Goal: Transaction & Acquisition: Subscribe to service/newsletter

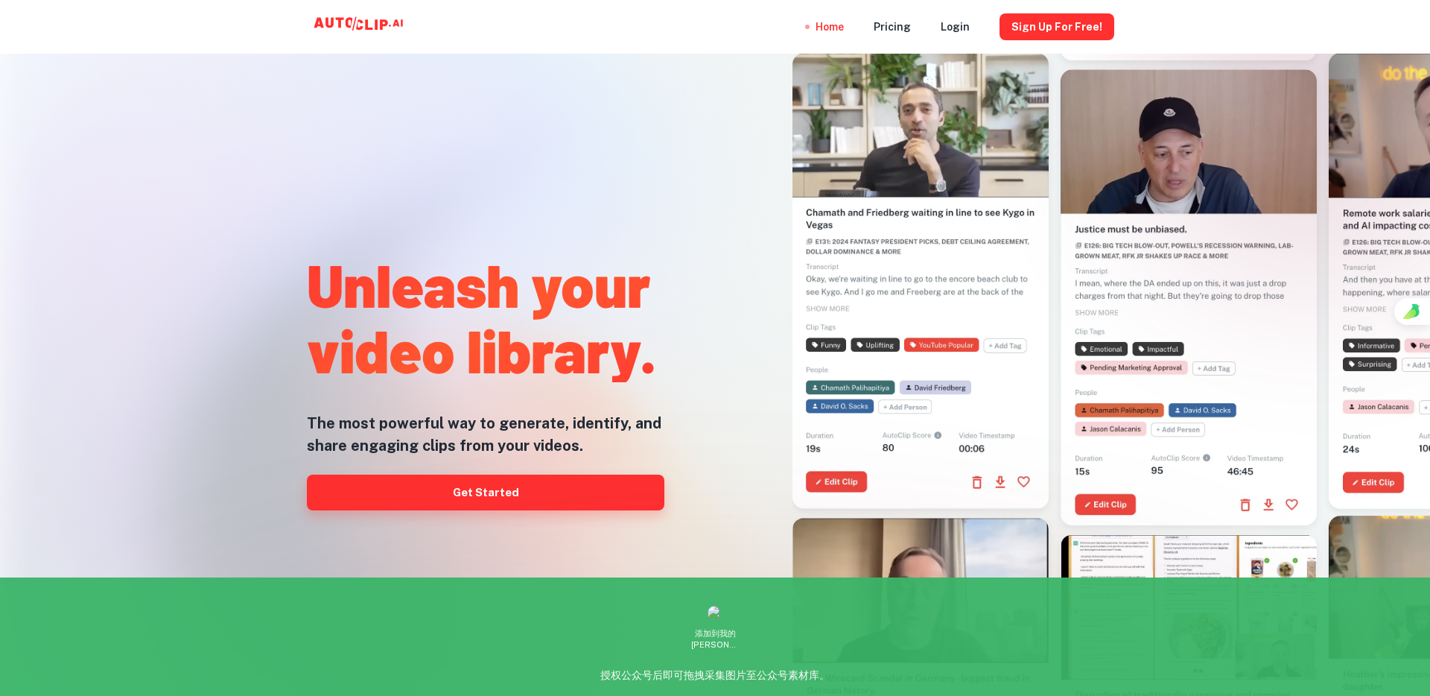
click at [465, 497] on link "Get Started" at bounding box center [486, 492] width 358 height 36
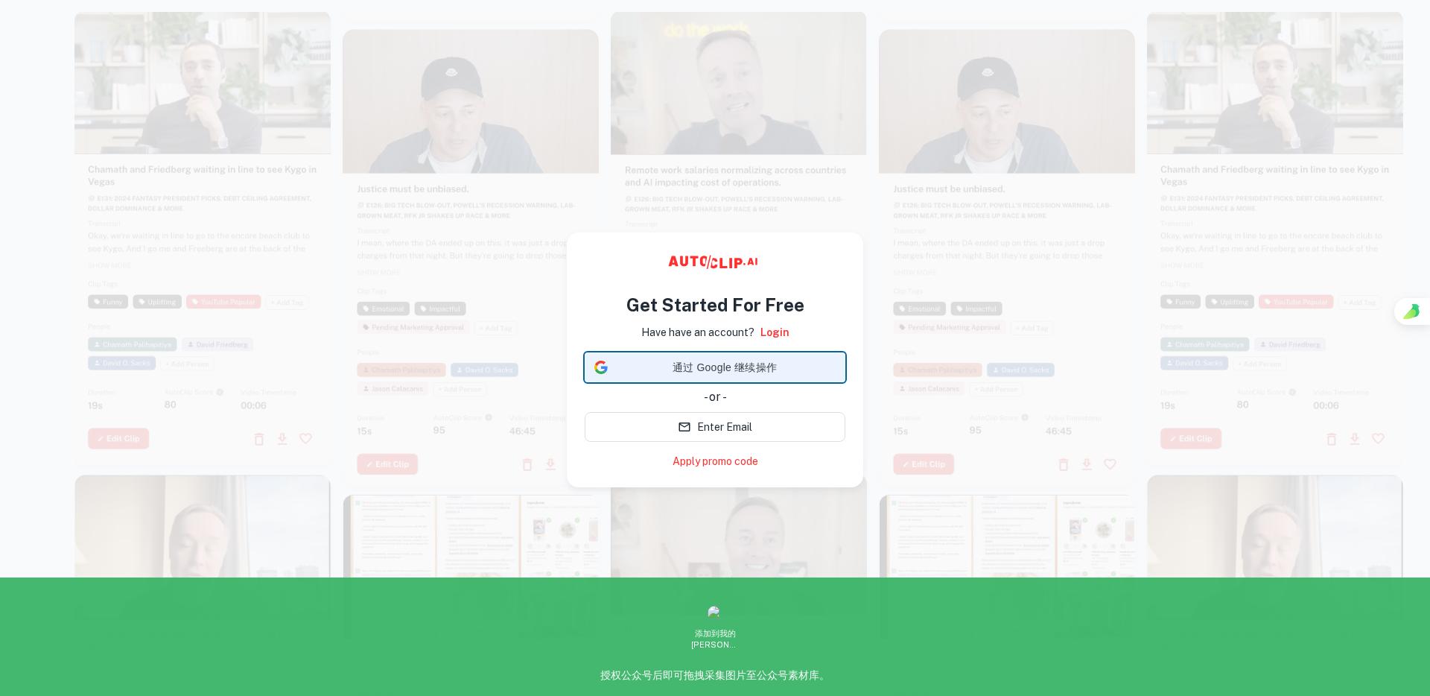
click at [632, 369] on span "通过 Google 继续操作" at bounding box center [725, 368] width 222 height 16
